Goal: Manage account settings

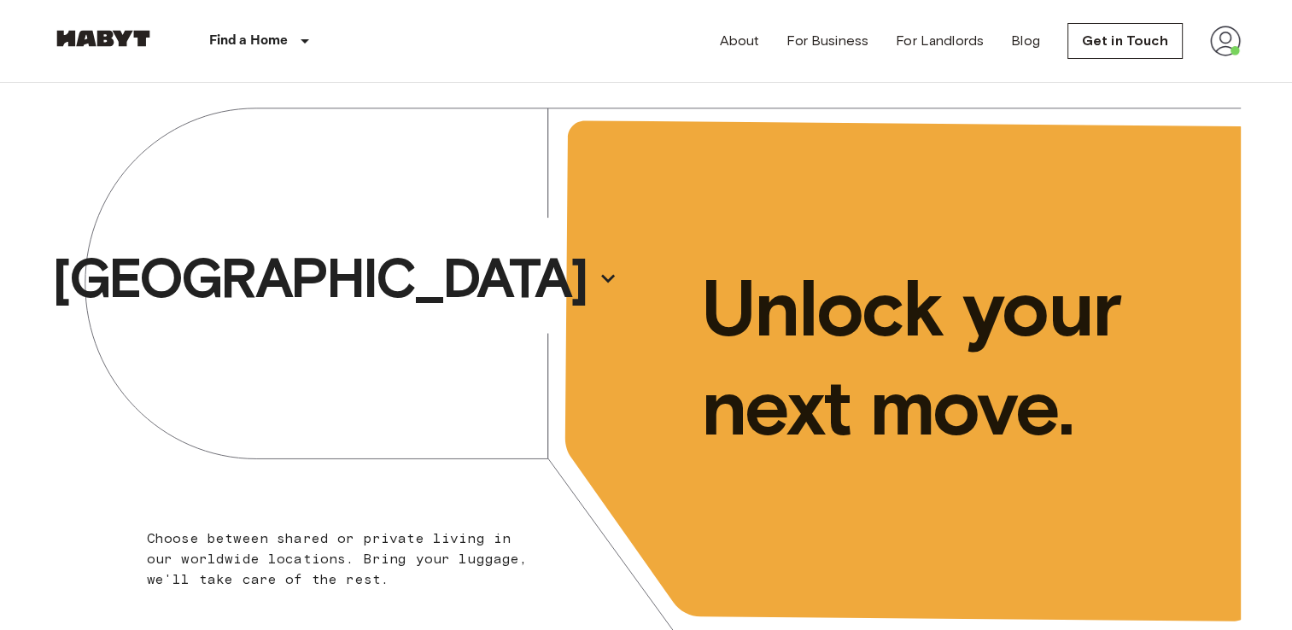
drag, startPoint x: 0, startPoint y: 0, endPoint x: 1224, endPoint y: 38, distance: 1224.4
click at [1224, 38] on img at bounding box center [1225, 41] width 31 height 31
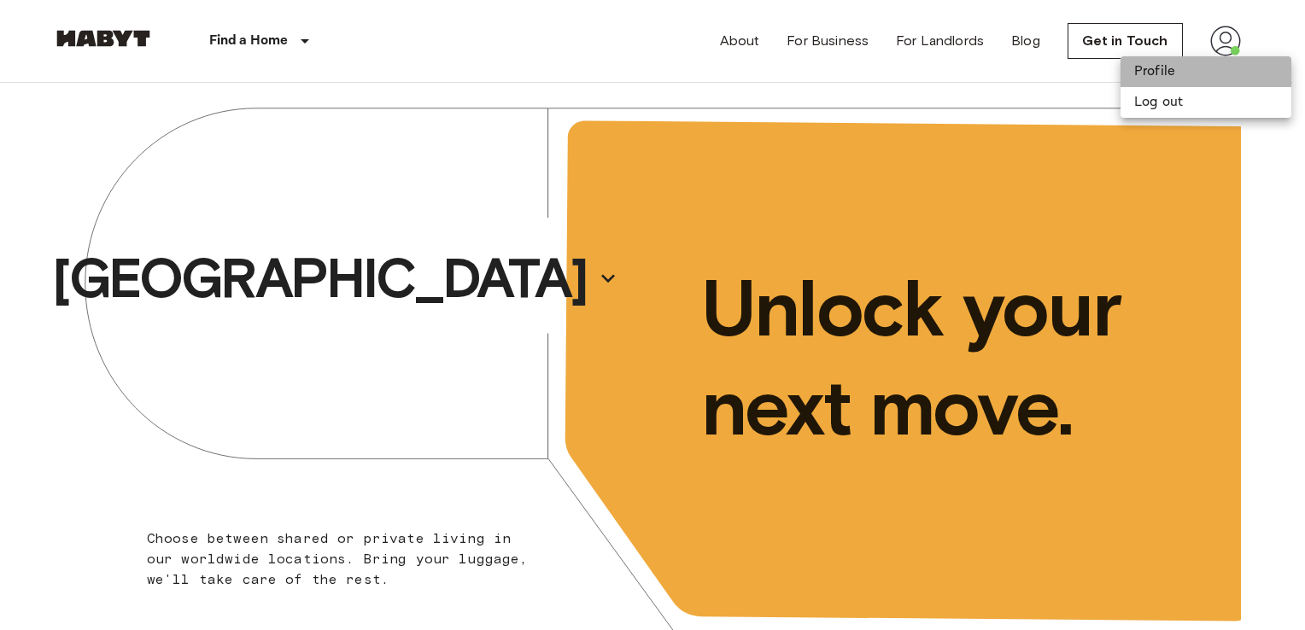
click at [1140, 74] on li "Profile" at bounding box center [1205, 71] width 171 height 31
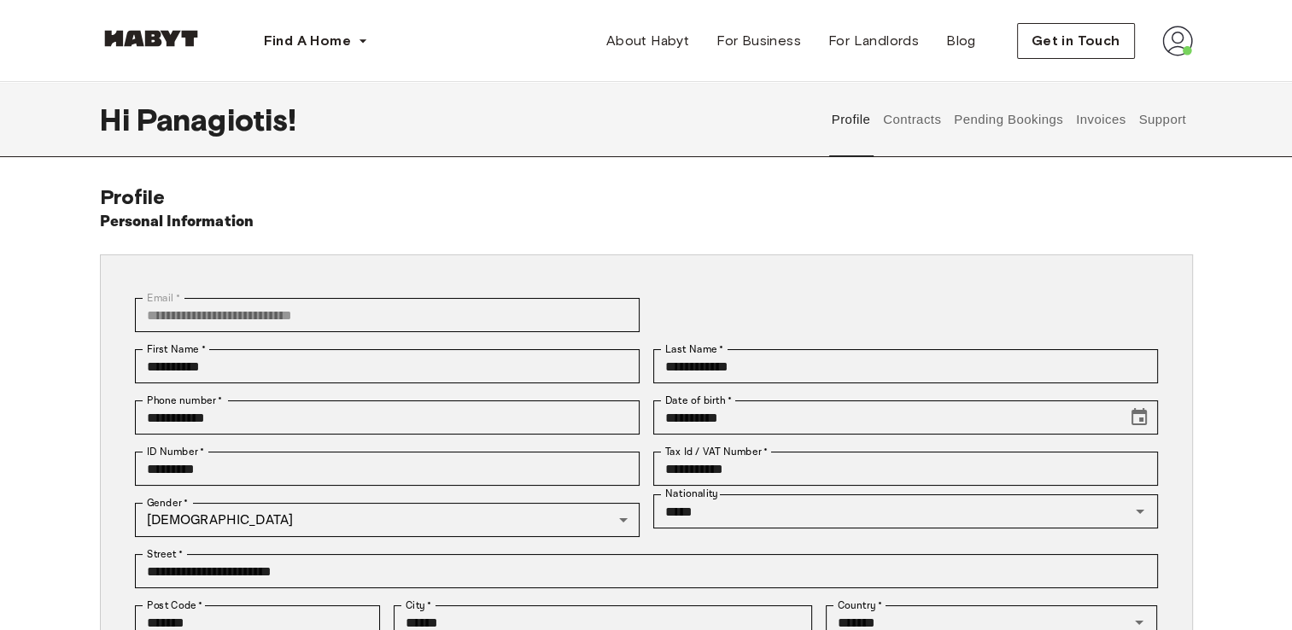
click at [918, 117] on button "Contracts" at bounding box center [912, 119] width 62 height 75
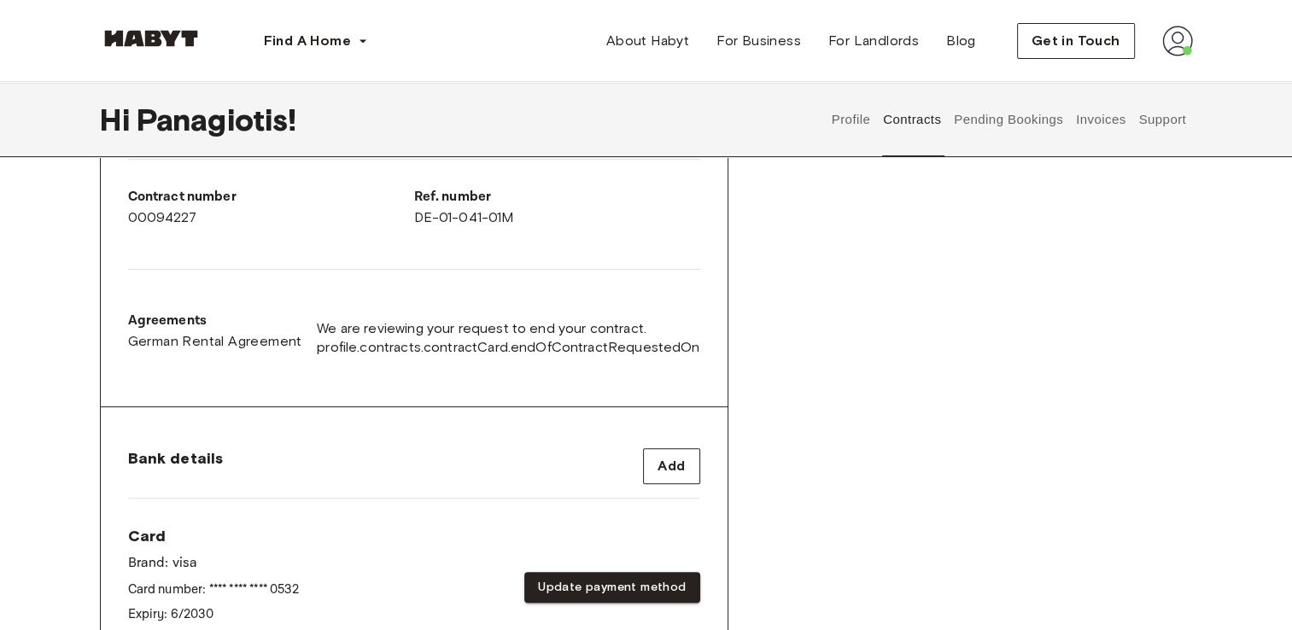
scroll to position [598, 0]
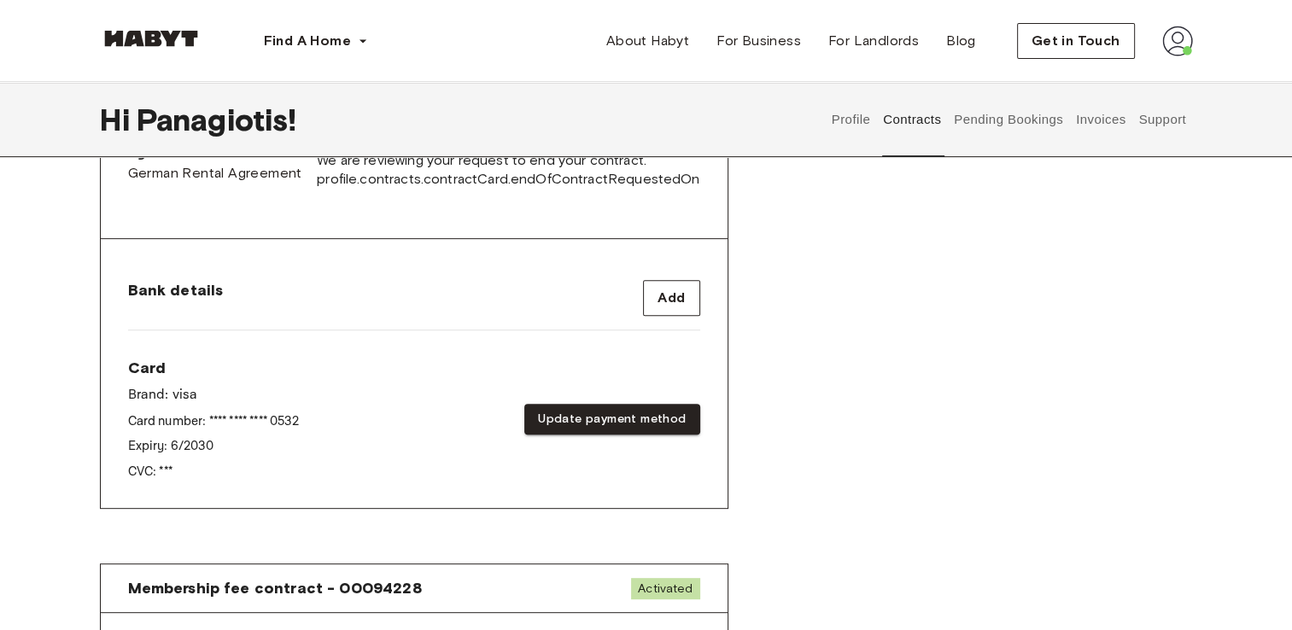
click at [761, 337] on div "Rent contract - 00094227 Activated ▲ ▲ Your Stay [STREET_ADDRESS] See Listing S…" at bounding box center [646, 81] width 1093 height 938
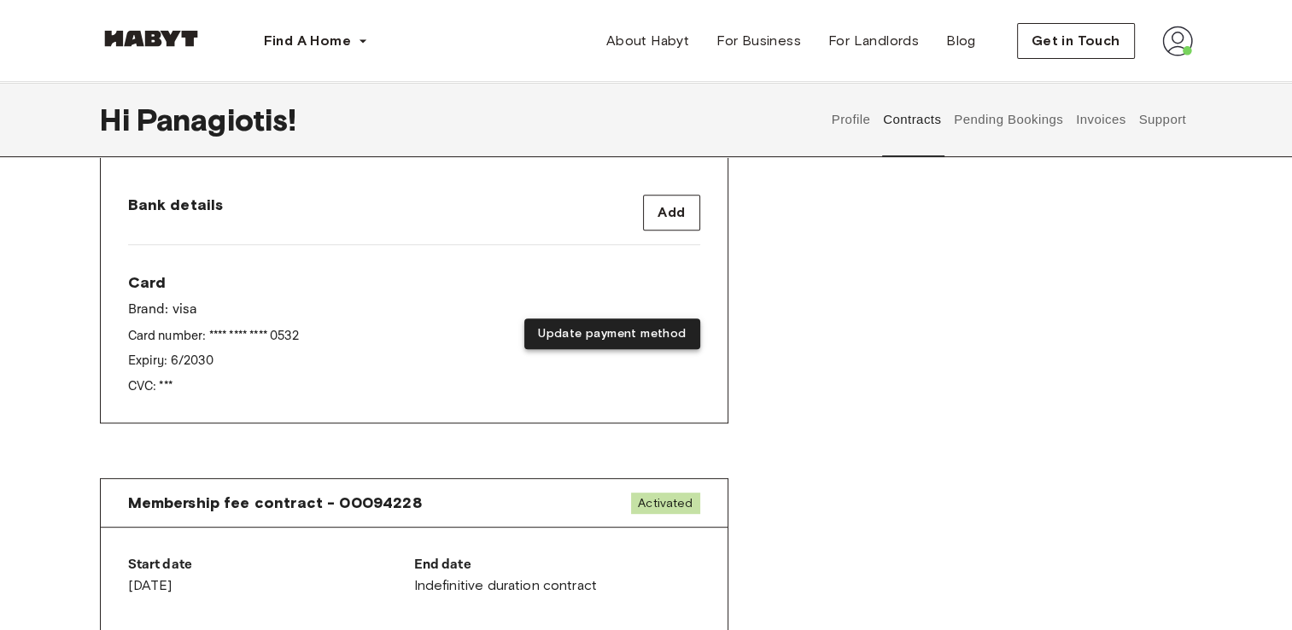
click at [591, 336] on button "Update payment method" at bounding box center [611, 335] width 175 height 32
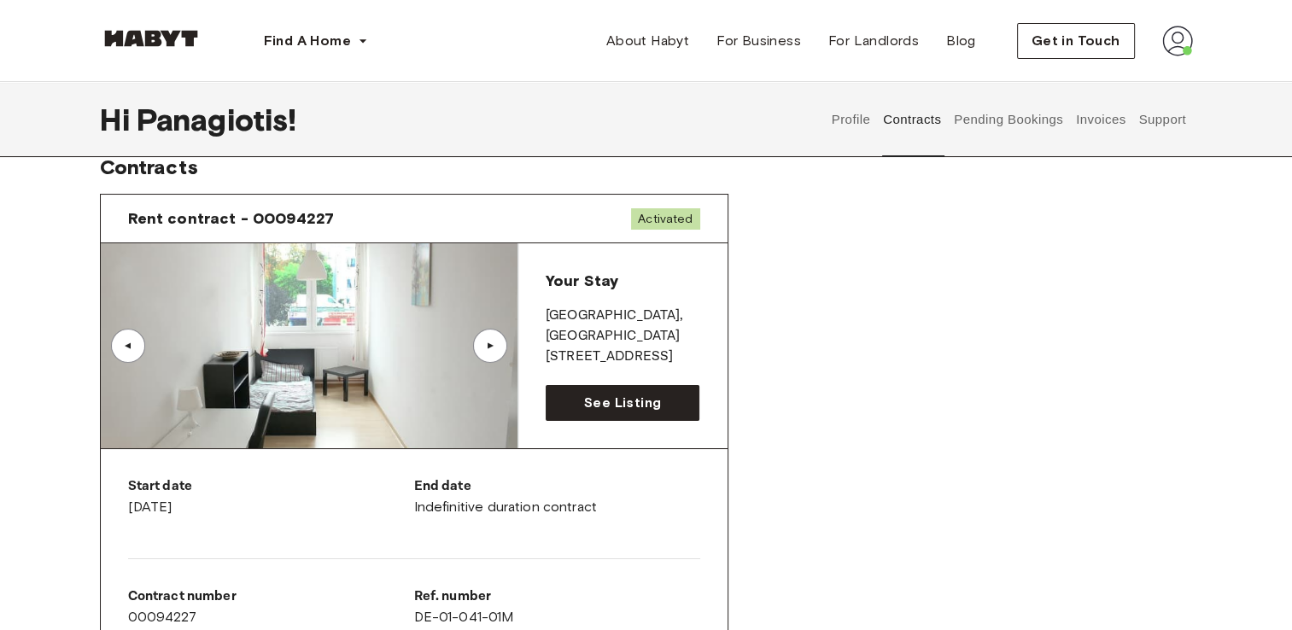
scroll to position [0, 0]
